Goal: Task Accomplishment & Management: Use online tool/utility

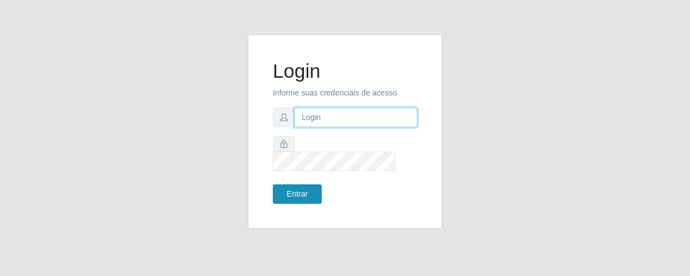
type input "[EMAIL_ADDRESS][DOMAIN_NAME]"
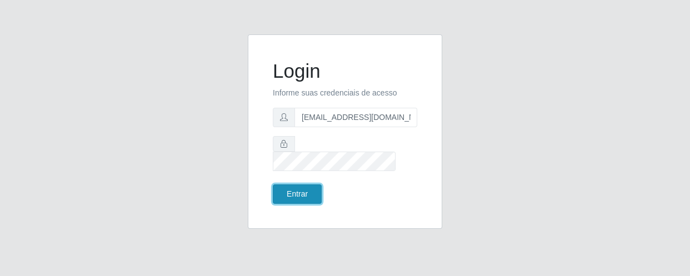
click at [289, 187] on button "Entrar" at bounding box center [297, 193] width 49 height 19
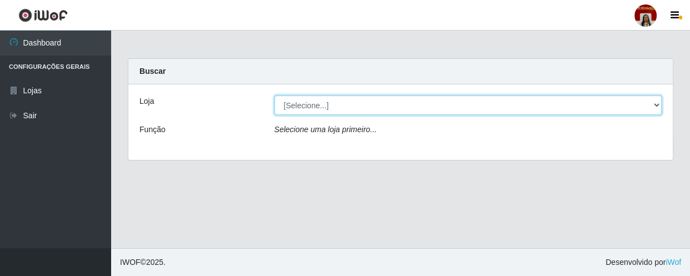
click at [658, 100] on select "[Selecione...] Mar Vermelho - Loja 04" at bounding box center [468, 105] width 388 height 19
select select "251"
click at [274, 96] on select "[Selecione...] Mar Vermelho - Loja 04" at bounding box center [468, 105] width 388 height 19
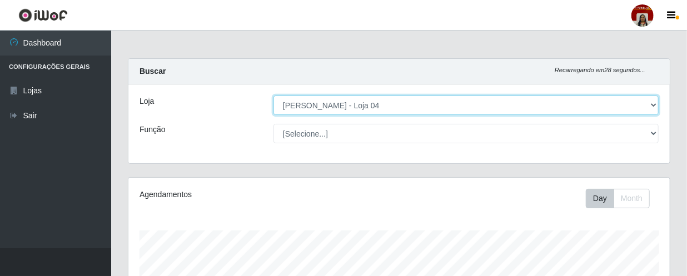
scroll to position [231, 541]
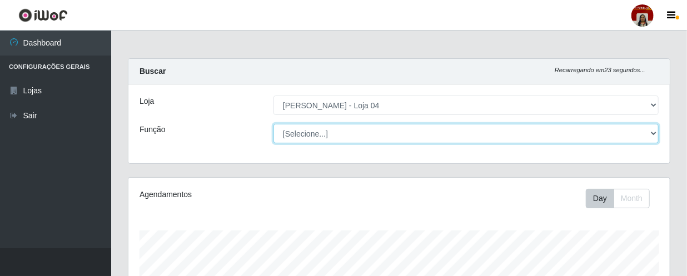
click at [654, 126] on select "[Selecione...] ASG ASG + ASG ++ Auxiliar de Depósito Auxiliar de Depósito + Aux…" at bounding box center [465, 133] width 385 height 19
click at [273, 124] on select "[Selecione...] ASG ASG + ASG ++ Auxiliar de Depósito Auxiliar de Depósito + Aux…" at bounding box center [465, 133] width 385 height 19
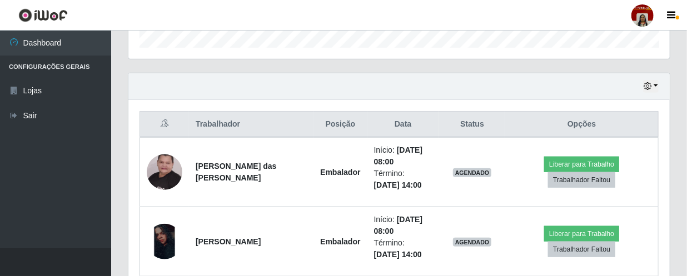
scroll to position [353, 0]
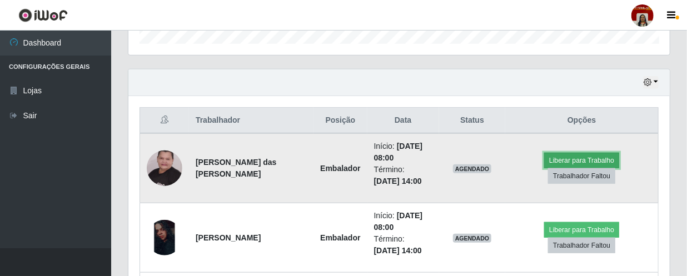
click at [570, 156] on button "Liberar para Trabalho" at bounding box center [581, 161] width 75 height 16
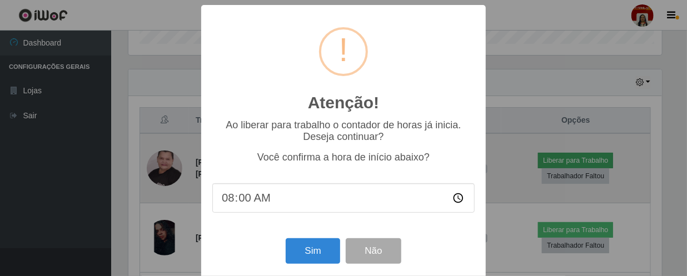
scroll to position [231, 536]
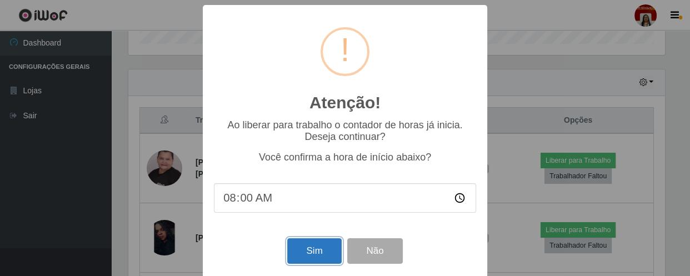
click at [316, 257] on button "Sim" at bounding box center [314, 251] width 54 height 26
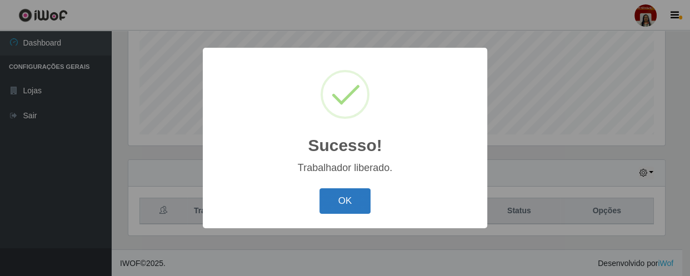
click at [348, 194] on button "OK" at bounding box center [345, 201] width 52 height 26
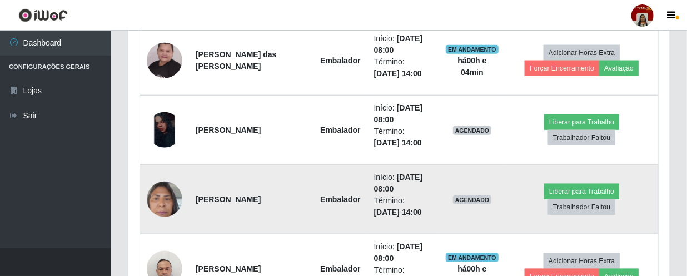
scroll to position [465, 0]
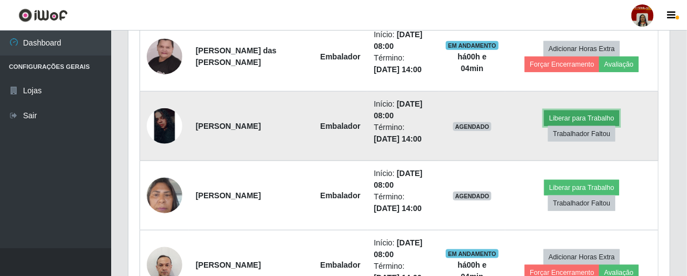
click at [591, 114] on button "Liberar para Trabalho" at bounding box center [581, 119] width 75 height 16
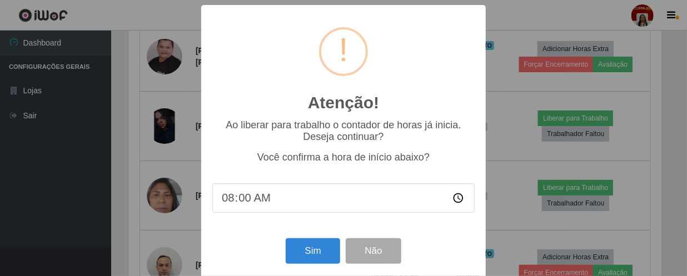
scroll to position [231, 536]
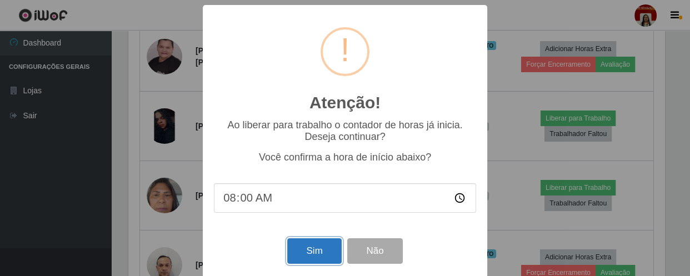
click at [309, 253] on button "Sim" at bounding box center [314, 251] width 54 height 26
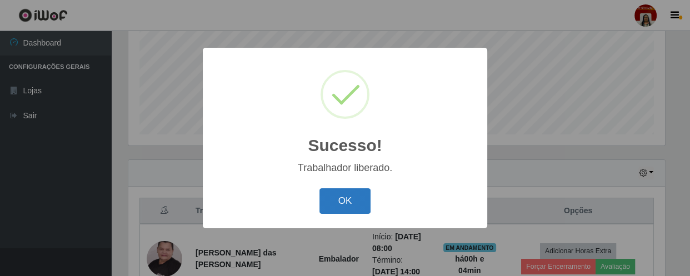
click at [341, 199] on button "OK" at bounding box center [345, 201] width 52 height 26
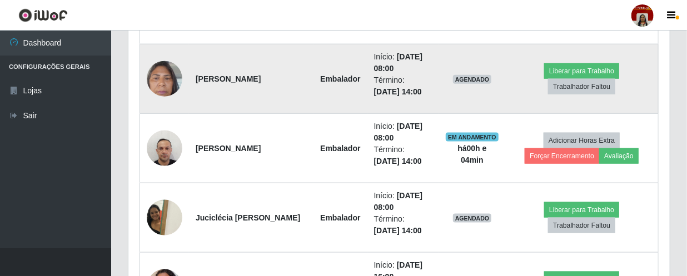
scroll to position [516, 0]
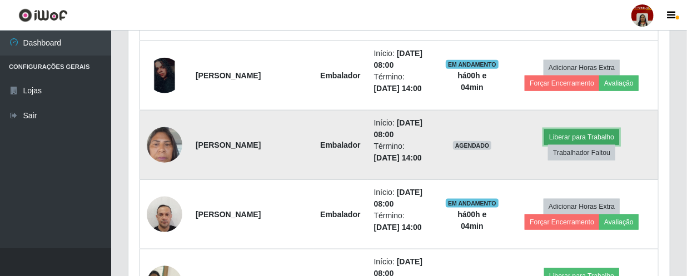
click at [576, 132] on button "Liberar para Trabalho" at bounding box center [581, 137] width 75 height 16
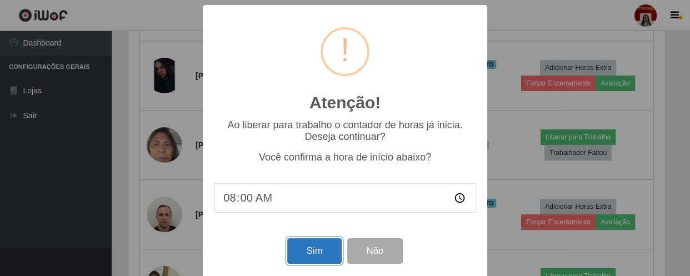
click at [317, 256] on button "Sim" at bounding box center [314, 251] width 54 height 26
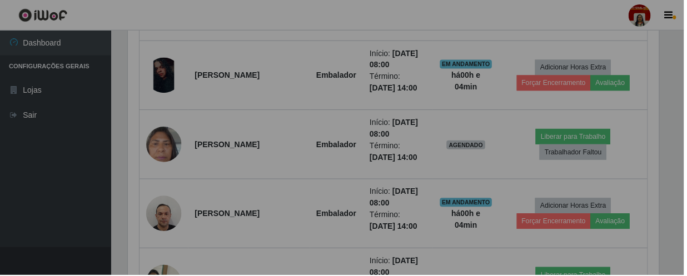
scroll to position [0, 0]
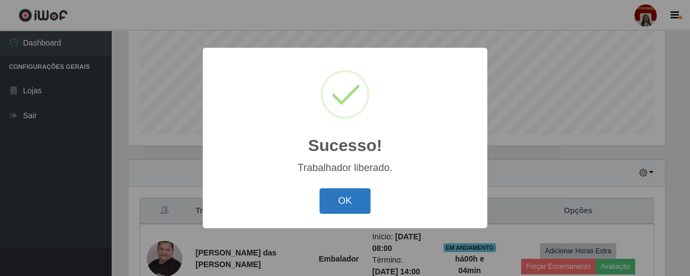
click at [339, 204] on button "OK" at bounding box center [345, 201] width 52 height 26
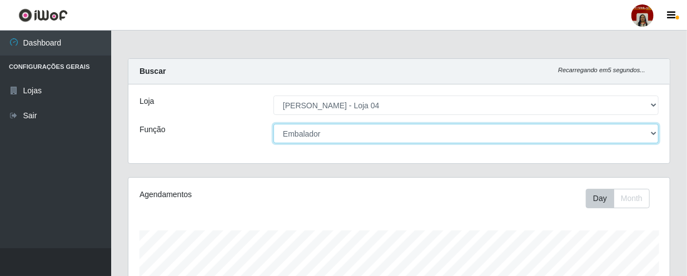
click at [328, 132] on select "[Selecione...] ASG ASG + ASG ++ Auxiliar de Depósito Auxiliar de Depósito + Aux…" at bounding box center [465, 133] width 385 height 19
select select "22"
click at [273, 124] on select "[Selecione...] ASG ASG + ASG ++ Auxiliar de Depósito Auxiliar de Depósito + Aux…" at bounding box center [465, 133] width 385 height 19
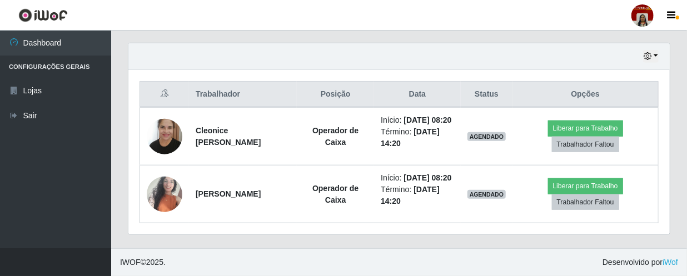
scroll to position [401, 0]
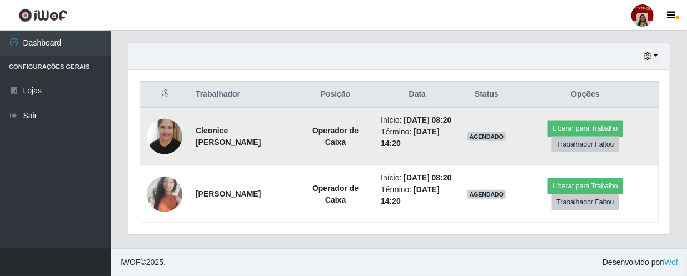
click at [248, 147] on td "Cleonice [PERSON_NAME]" at bounding box center [243, 136] width 108 height 58
click at [583, 121] on button "Liberar para Trabalho" at bounding box center [585, 129] width 75 height 16
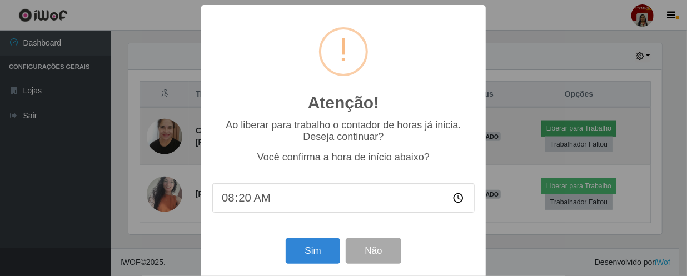
scroll to position [231, 536]
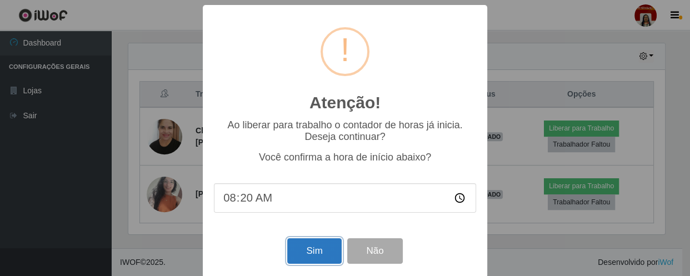
click at [326, 255] on button "Sim" at bounding box center [314, 251] width 54 height 26
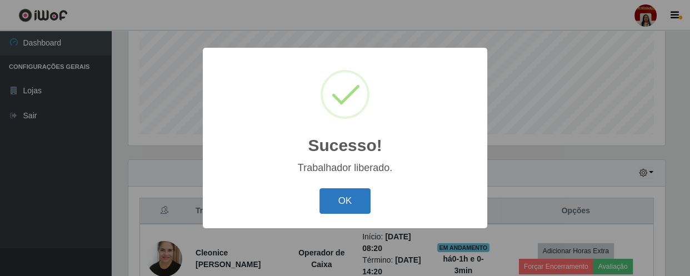
click at [350, 202] on button "OK" at bounding box center [345, 201] width 52 height 26
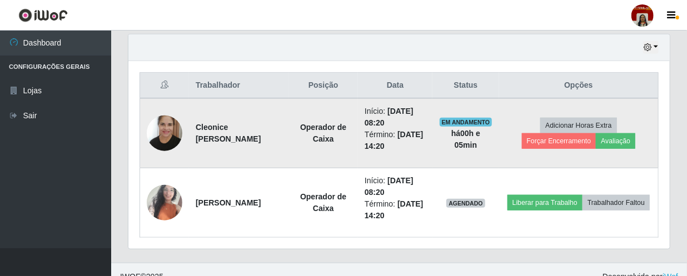
scroll to position [401, 0]
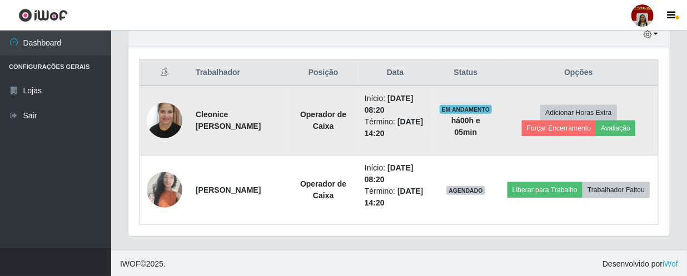
click at [432, 140] on td "Início: [DATE] 08:20 Término: [DATE] 14:20" at bounding box center [395, 121] width 74 height 70
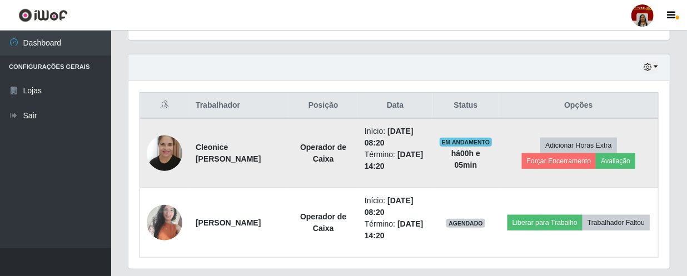
scroll to position [351, 0]
